Goal: Task Accomplishment & Management: Use online tool/utility

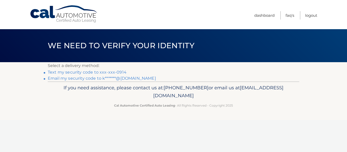
click at [120, 73] on link "Text my security code to xxx-xxx-0914" at bounding box center [87, 72] width 79 height 5
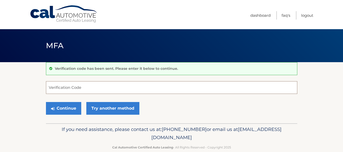
click at [73, 87] on input "Verification Code" at bounding box center [171, 87] width 251 height 13
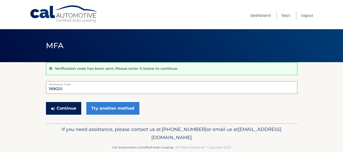
type input "189020"
click at [67, 106] on button "Continue" at bounding box center [63, 108] width 35 height 13
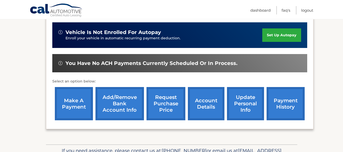
scroll to position [132, 0]
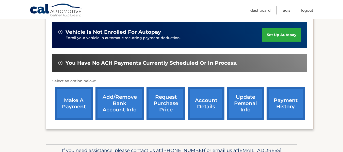
click at [77, 97] on link "make a payment" at bounding box center [74, 103] width 38 height 33
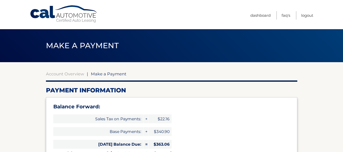
select select "MjM1NjJhYjMtNDQyOS00ZGY2LWFjYWYtODQwNzBhMzA0N2Jj"
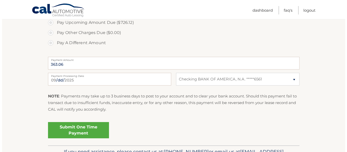
scroll to position [213, 0]
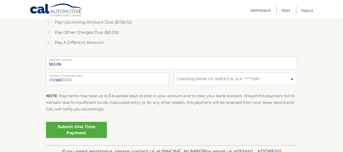
click at [63, 130] on link "Submit One Time Payment" at bounding box center [76, 130] width 61 height 16
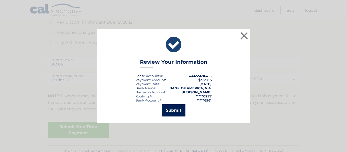
click at [171, 112] on button "Submit" at bounding box center [174, 110] width 24 height 12
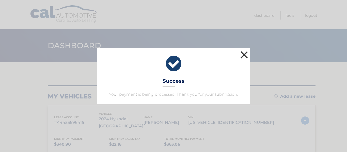
click at [242, 56] on button "×" at bounding box center [244, 55] width 10 height 10
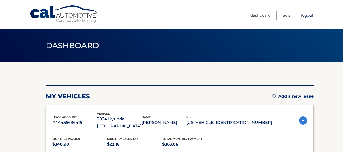
click at [306, 14] on link "Logout" at bounding box center [307, 15] width 12 height 8
